Goal: Task Accomplishment & Management: Use online tool/utility

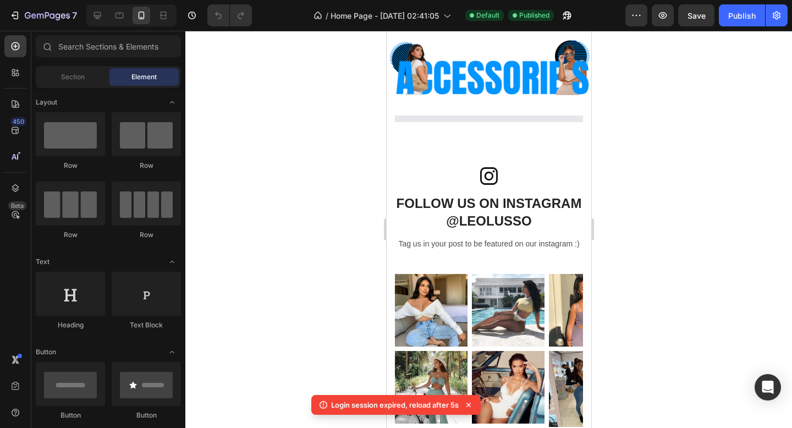
scroll to position [1726, 0]
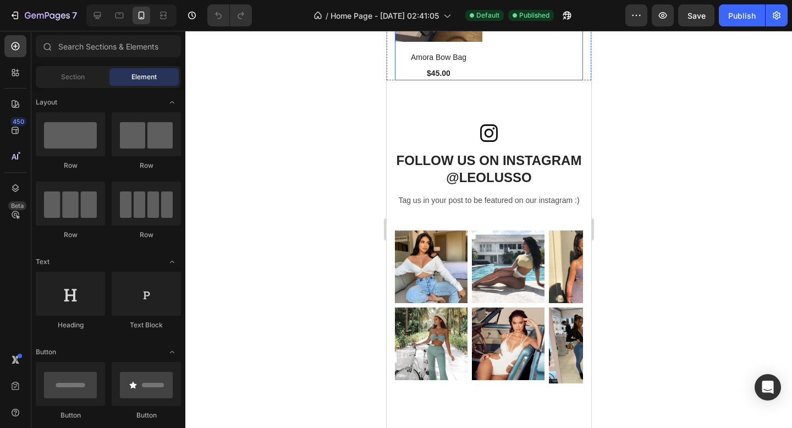
scroll to position [4123, 0]
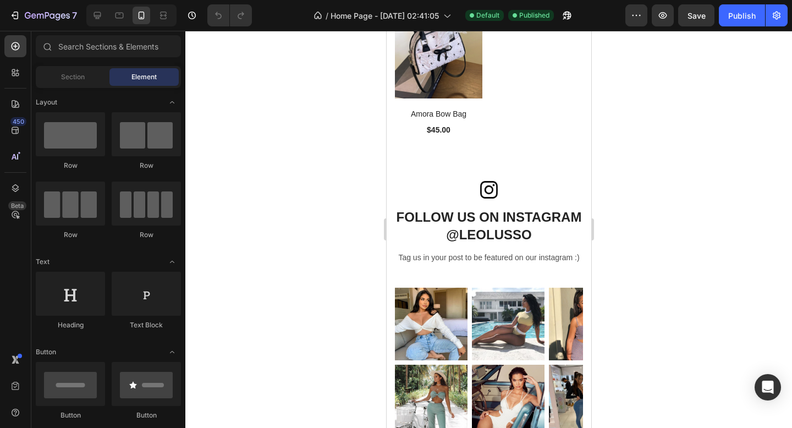
scroll to position [3103, 0]
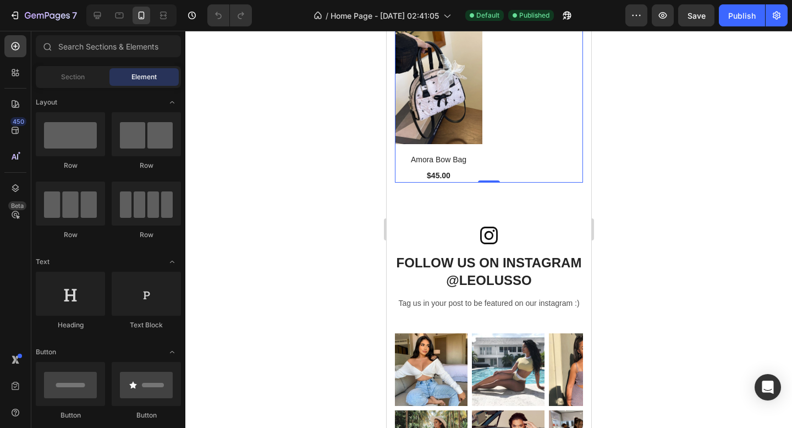
click at [500, 139] on div "(P) Images Amora Bow Bag (P) Title $45.00 (P) Price (P) Price Row Product List 0" at bounding box center [488, 105] width 188 height 155
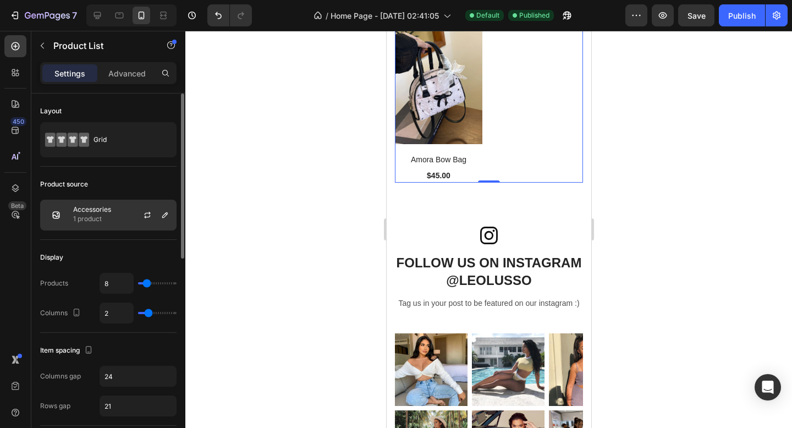
click at [131, 214] on div at bounding box center [152, 215] width 48 height 30
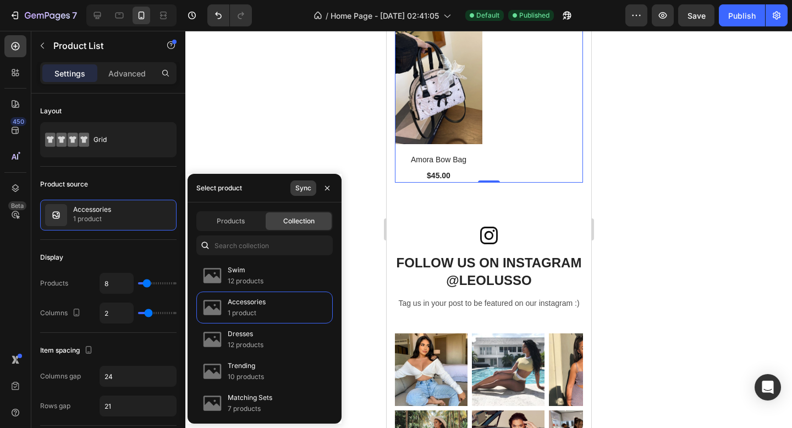
click at [306, 191] on div "Sync" at bounding box center [303, 188] width 16 height 10
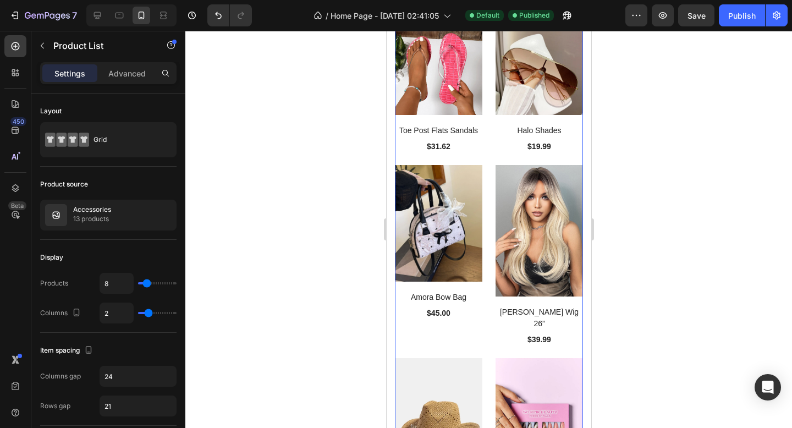
click at [317, 141] on div at bounding box center [488, 229] width 607 height 397
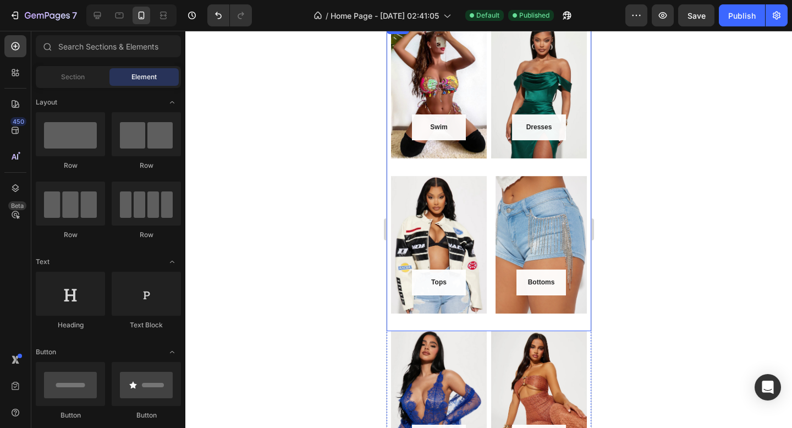
scroll to position [0, 0]
